Goal: Ask a question: Seek information or help from site administrators or community

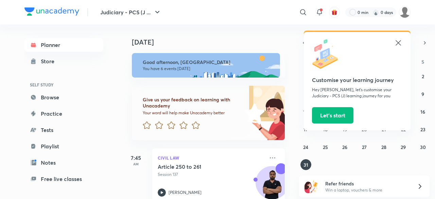
click at [404, 15] on img at bounding box center [405, 12] width 12 height 12
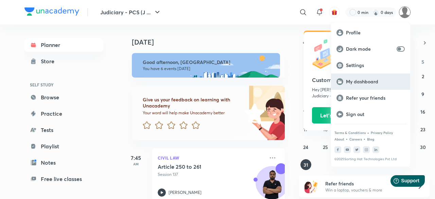
click at [370, 81] on p "My dashboard" at bounding box center [375, 82] width 59 height 6
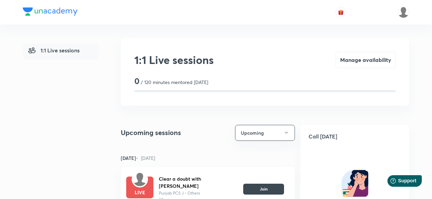
drag, startPoint x: 65, startPoint y: 141, endPoint x: 44, endPoint y: 166, distance: 32.8
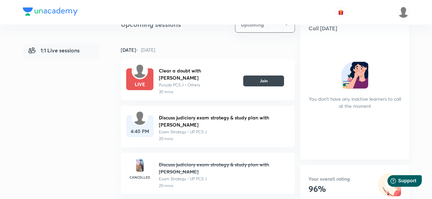
scroll to position [109, 0]
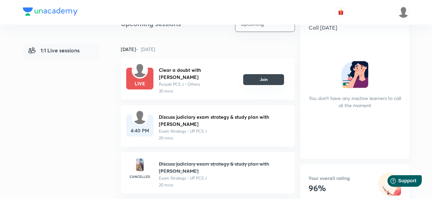
click at [273, 79] on button "Join" at bounding box center [263, 79] width 41 height 11
